Goal: Information Seeking & Learning: Learn about a topic

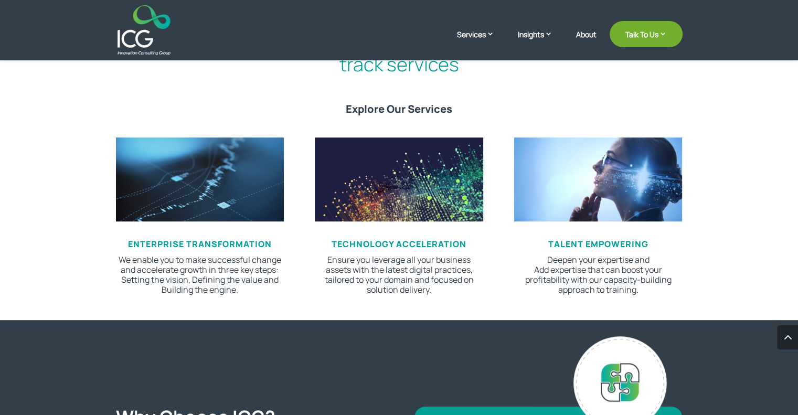
click at [404, 282] on p "Ensure you leverage all your business assets with the latest digital practices,…" at bounding box center [399, 275] width 168 height 40
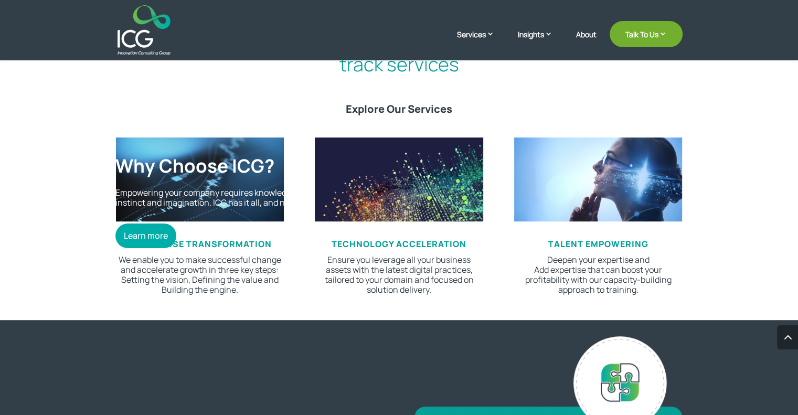
scroll to position [420, 0]
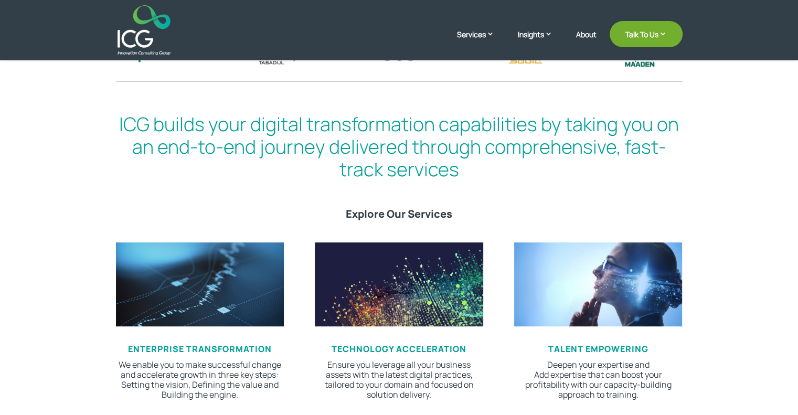
click at [401, 288] on img at bounding box center [399, 284] width 168 height 84
click at [398, 350] on span "Technology Acceleration" at bounding box center [398, 349] width 135 height 12
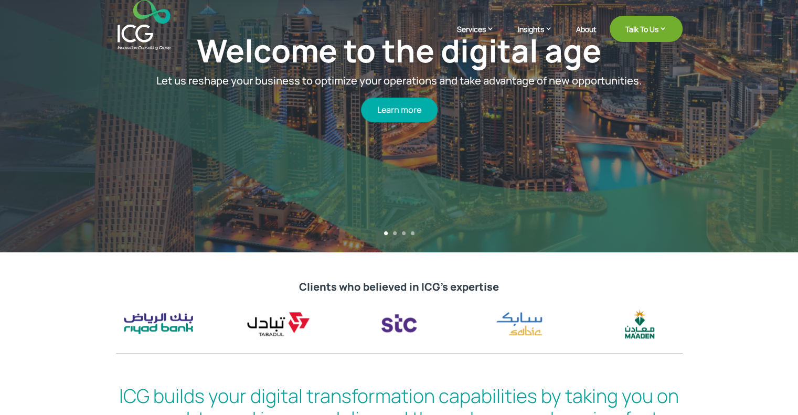
scroll to position [0, 0]
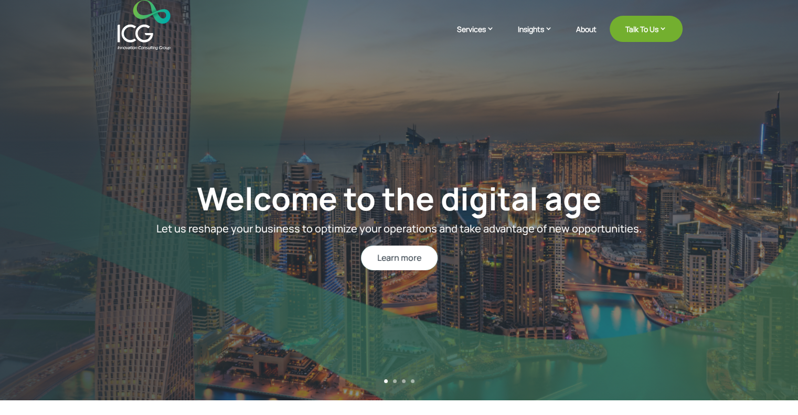
click at [395, 256] on link "Learn more" at bounding box center [399, 257] width 77 height 25
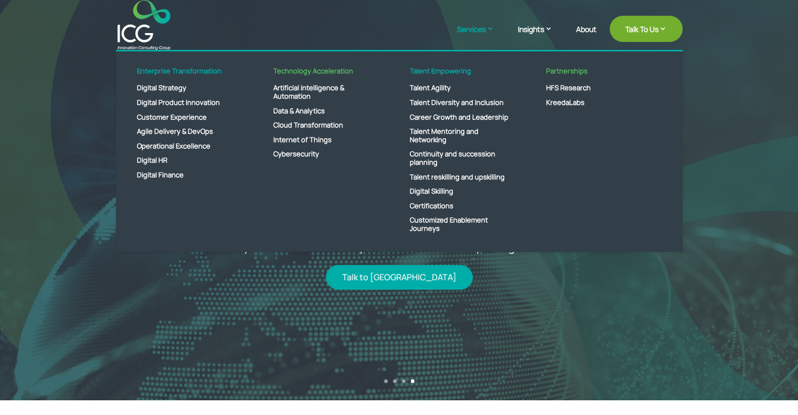
click at [474, 35] on link "Services" at bounding box center [481, 37] width 48 height 26
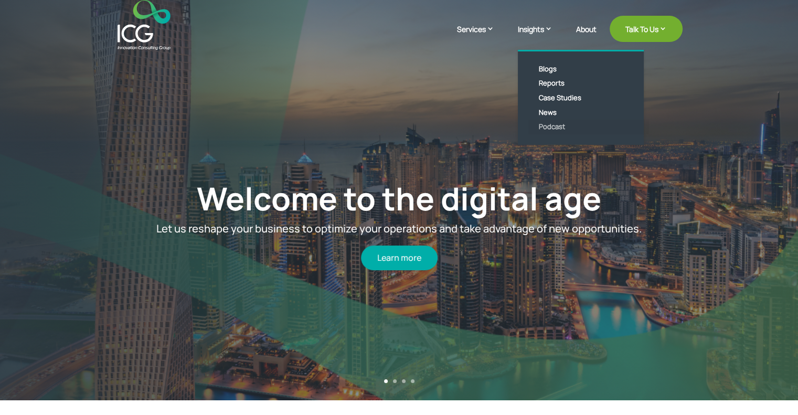
click at [544, 127] on link "Podcast" at bounding box center [588, 127] width 121 height 15
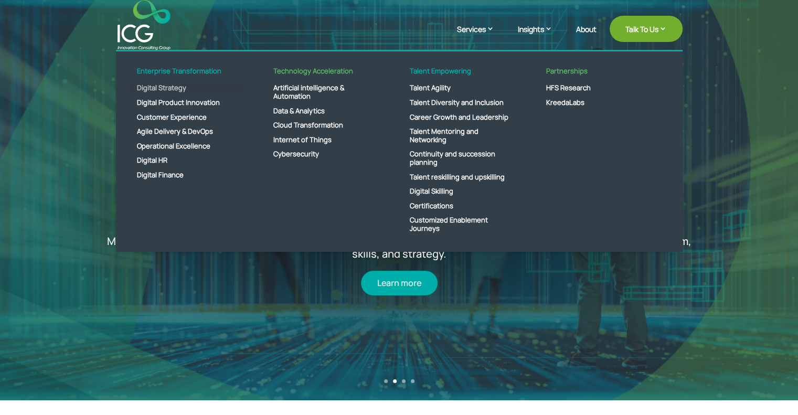
click at [151, 85] on link "Digital Strategy" at bounding box center [186, 88] width 121 height 15
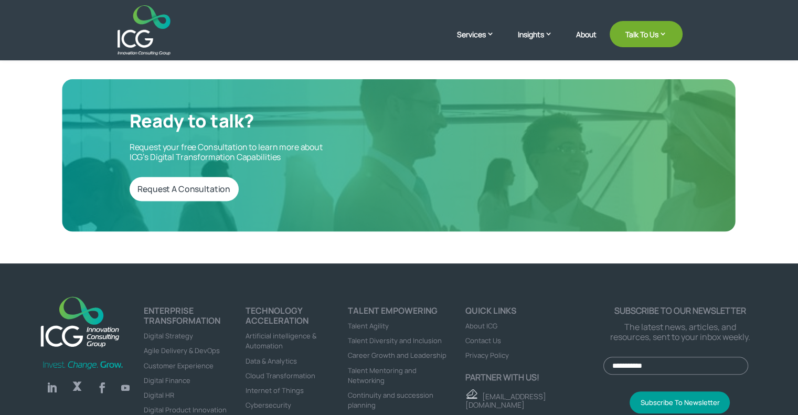
scroll to position [157, 0]
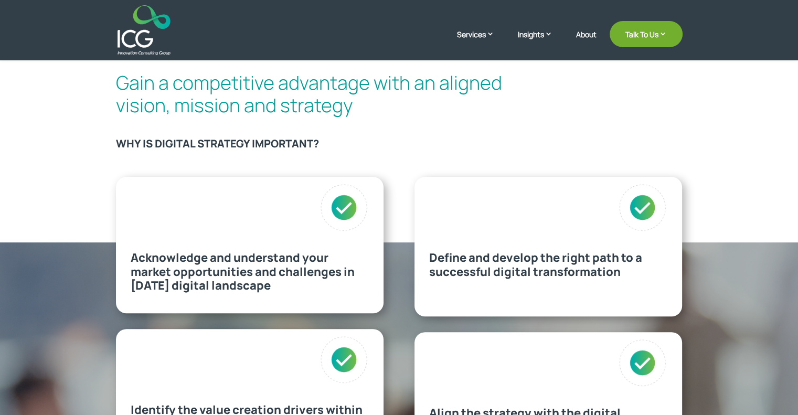
scroll to position [312, 0]
click at [151, 263] on p "Acknowledge and understand your market opportunities and challenges in today’s …" at bounding box center [250, 270] width 238 height 41
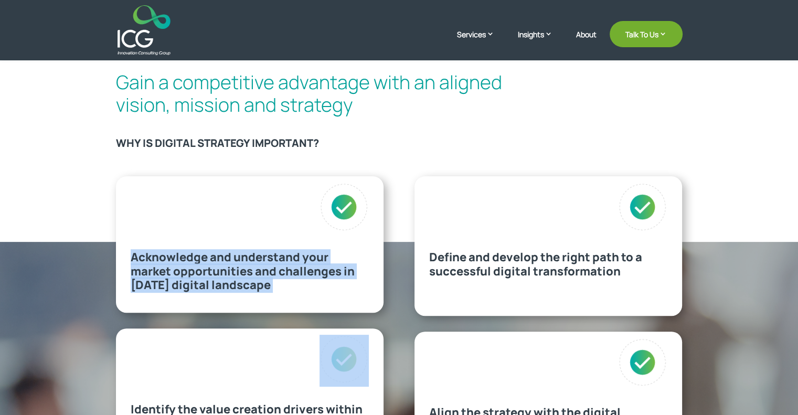
click at [151, 263] on p "Acknowledge and understand your market opportunities and challenges in today’s …" at bounding box center [250, 270] width 238 height 41
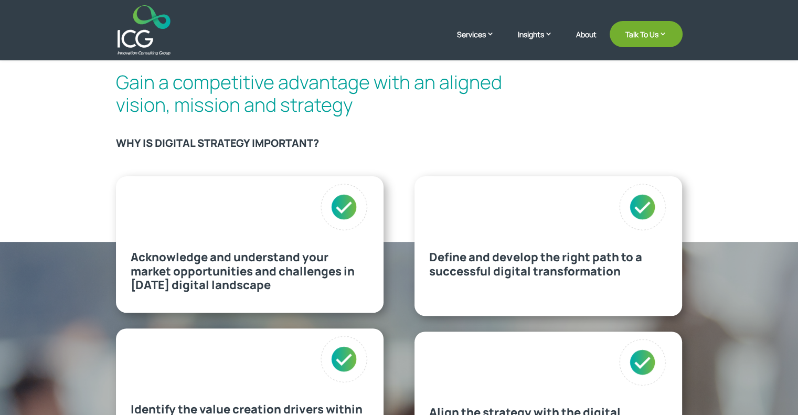
click at [42, 177] on div "Gain a competitive advantage with an aligned vision, mission and strategy WHY I…" at bounding box center [399, 139] width 798 height 205
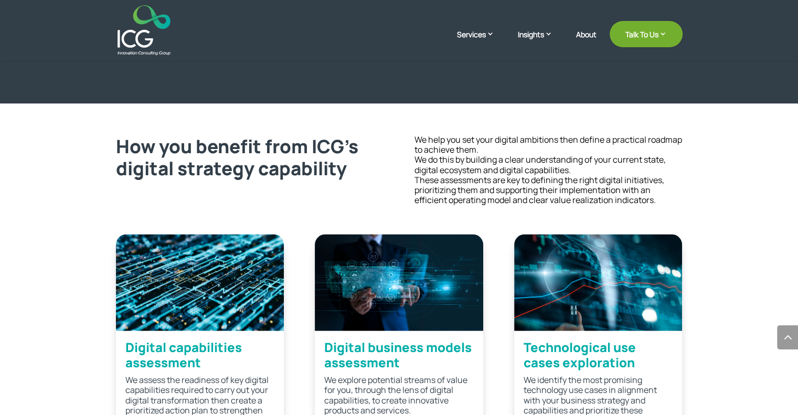
scroll to position [2042, 0]
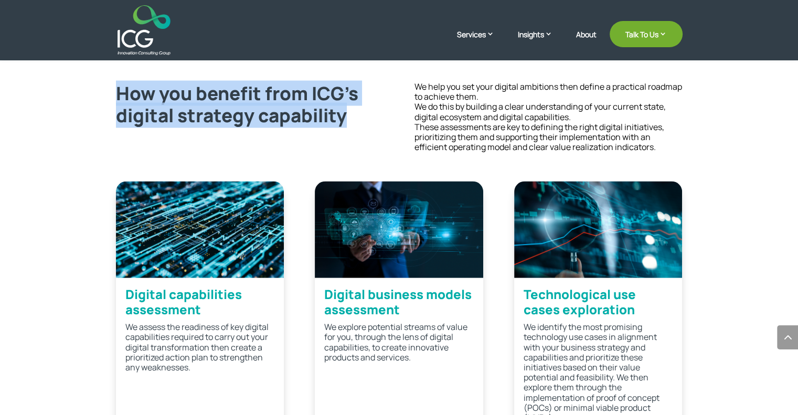
drag, startPoint x: 117, startPoint y: 84, endPoint x: 367, endPoint y: 109, distance: 250.9
click at [367, 109] on h2 "How you benefit from ICG’s digital strategy capability" at bounding box center [250, 106] width 268 height 49
click at [238, 95] on h2 "How you benefit from ICG’s digital strategy capability" at bounding box center [250, 106] width 268 height 49
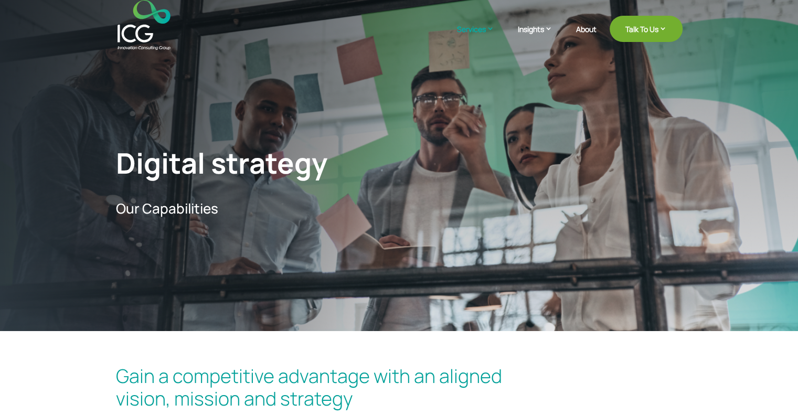
scroll to position [0, 0]
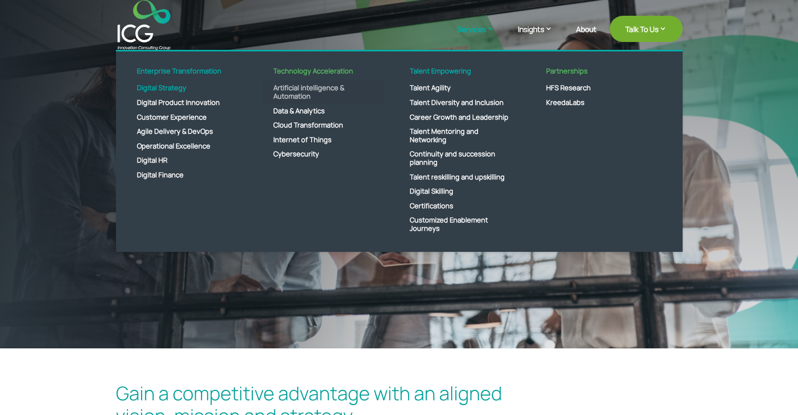
click at [296, 91] on link "Artificial intelligence & Automation" at bounding box center [323, 92] width 121 height 23
